Goal: Task Accomplishment & Management: Use online tool/utility

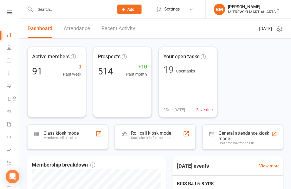
click at [254, 134] on div "General attendance kiosk mode" at bounding box center [244, 135] width 53 height 11
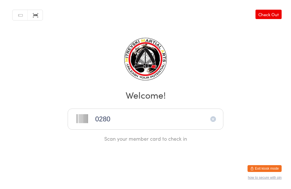
type input "0280"
type input "0048"
type input "0265"
type input "0349"
type input "0109"
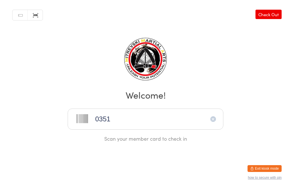
type input "0351"
type input "0284"
type input "0347"
type input "0036"
